Goal: Task Accomplishment & Management: Manage account settings

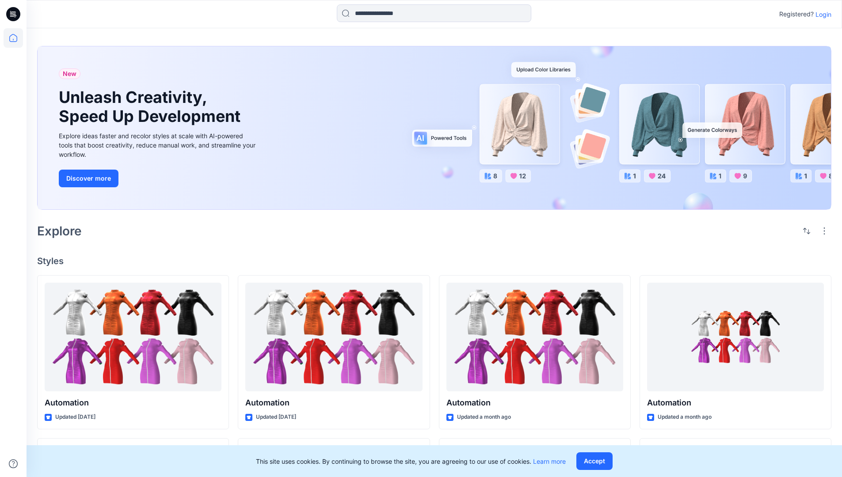
click at [821, 14] on p "Login" at bounding box center [824, 14] width 16 height 9
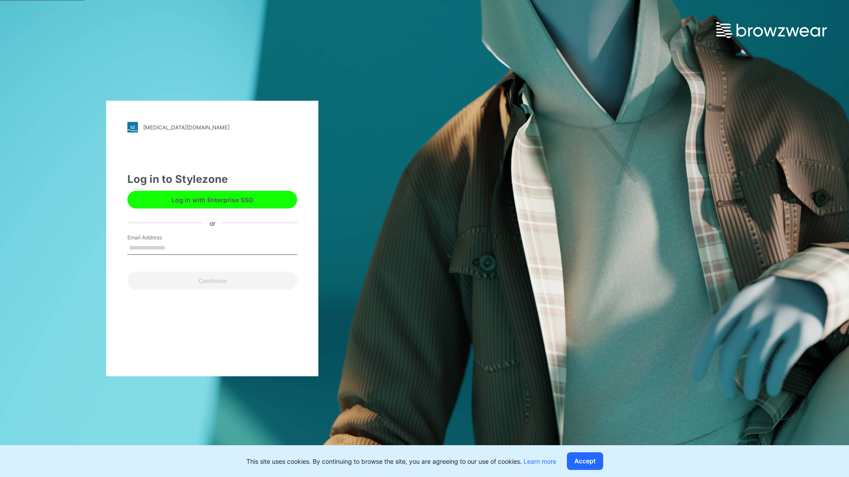
click at [175, 248] on input "Email Address" at bounding box center [212, 248] width 170 height 13
type input "**********"
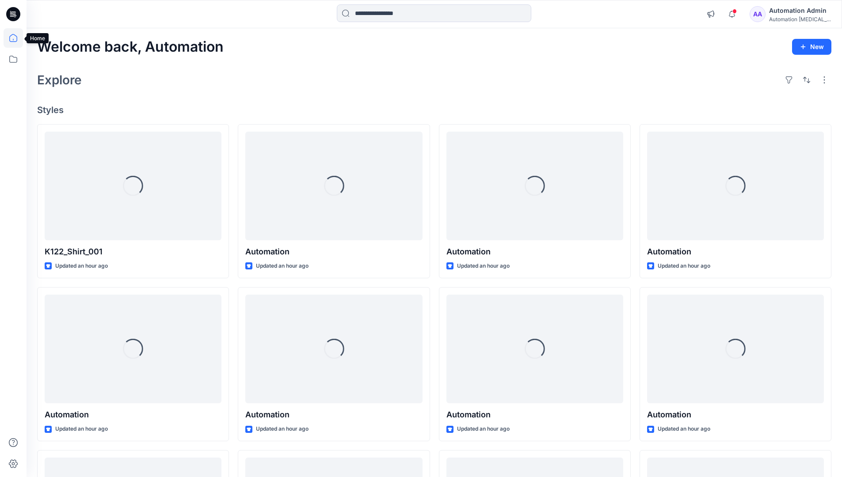
click at [17, 38] on icon at bounding box center [13, 38] width 8 height 8
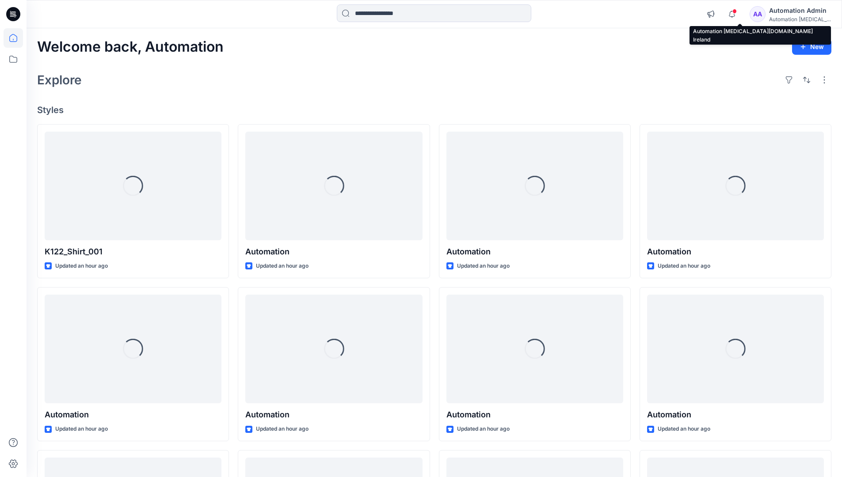
click at [787, 17] on div "Automation [MEDICAL_DATA]..." at bounding box center [800, 19] width 62 height 7
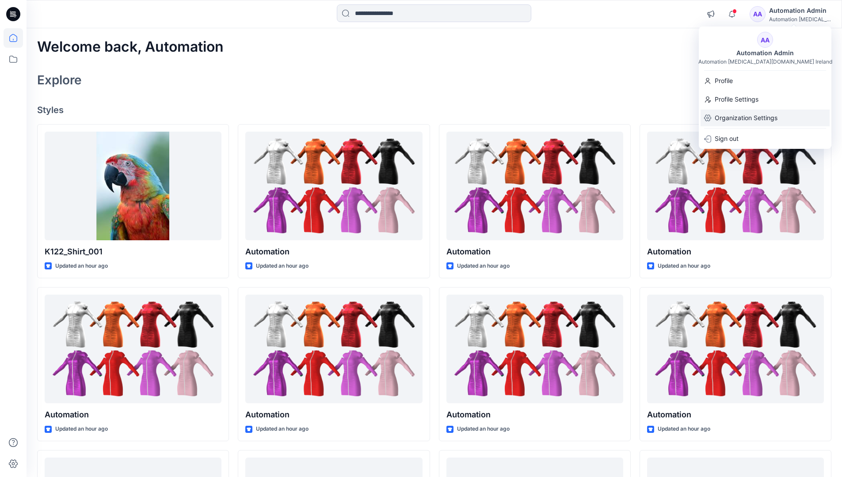
click at [744, 120] on p "Organization Settings" at bounding box center [746, 118] width 63 height 17
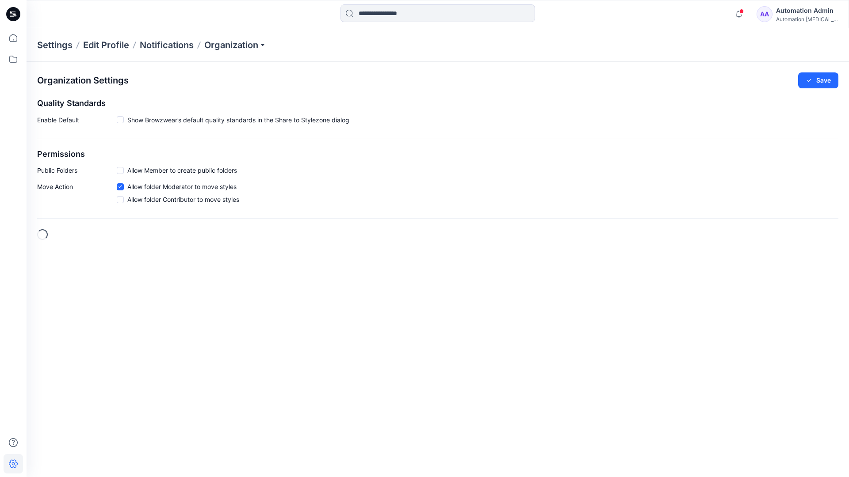
click at [122, 170] on span at bounding box center [120, 170] width 7 height 7
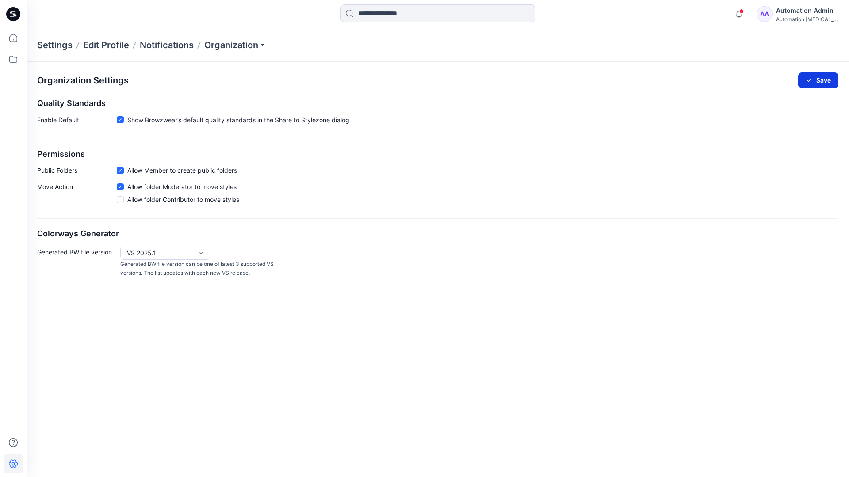
click at [823, 77] on button "Save" at bounding box center [818, 81] width 40 height 16
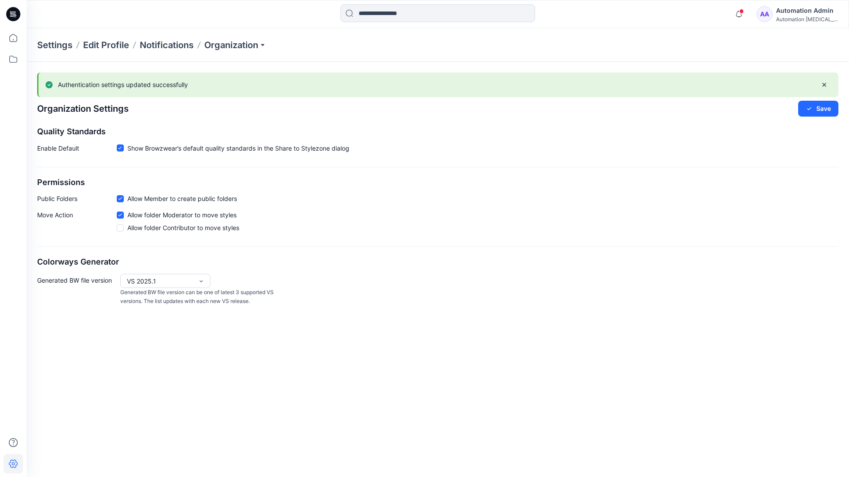
click at [806, 19] on div "Automation testim..." at bounding box center [807, 19] width 62 height 7
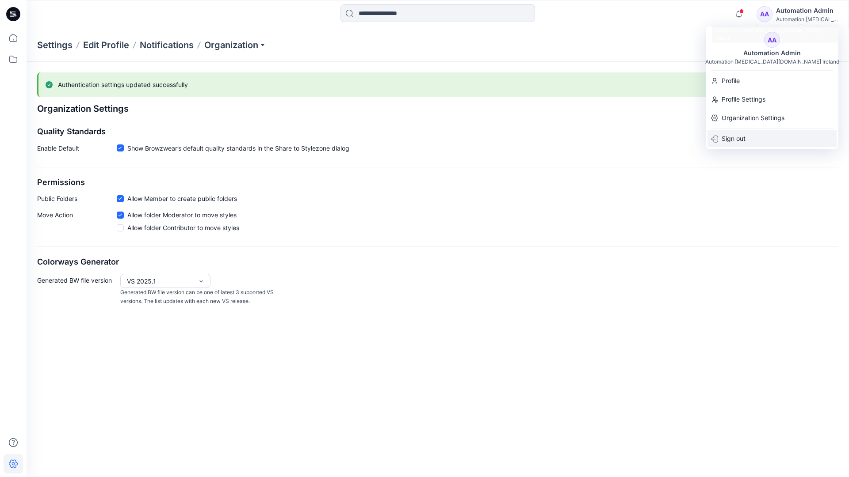
click at [749, 137] on div "Sign out" at bounding box center [771, 138] width 129 height 17
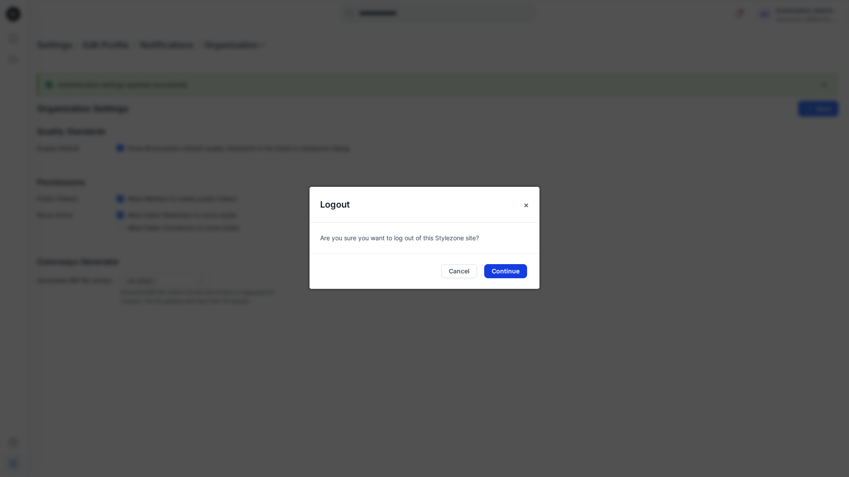
click at [512, 268] on button "Continue" at bounding box center [505, 271] width 43 height 14
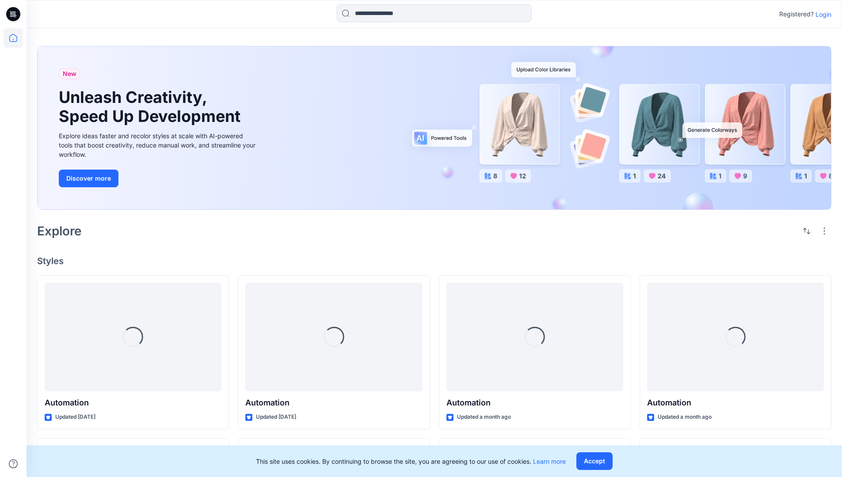
click at [826, 15] on p "Login" at bounding box center [824, 14] width 16 height 9
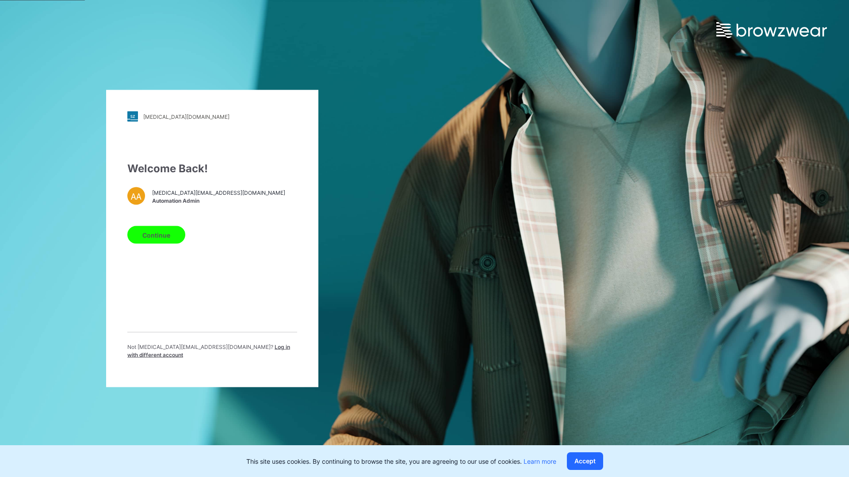
click at [226, 351] on span "Log in with different account" at bounding box center [208, 351] width 163 height 15
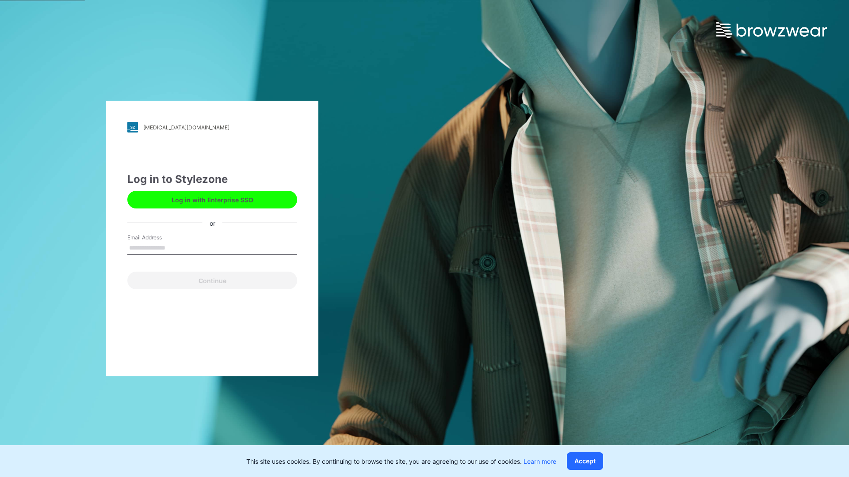
click at [188, 249] on input "Email Address" at bounding box center [212, 248] width 170 height 13
type input "**********"
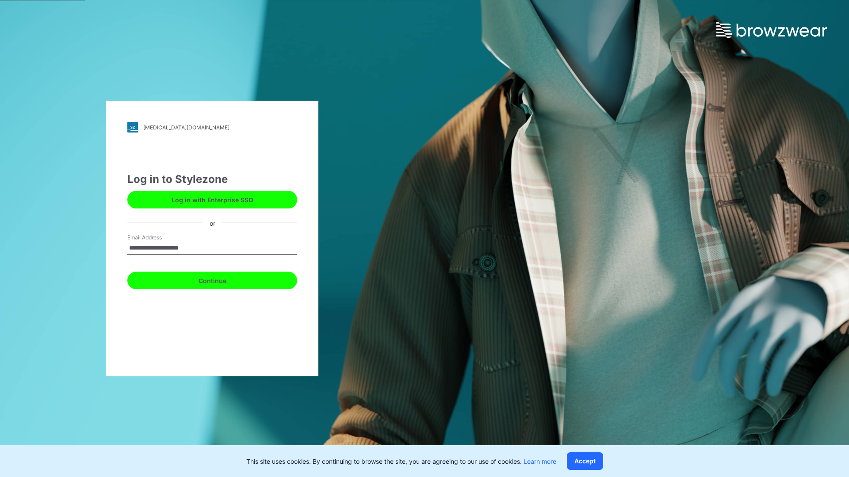
click at [214, 280] on button "Continue" at bounding box center [212, 281] width 170 height 18
